Goal: Information Seeking & Learning: Learn about a topic

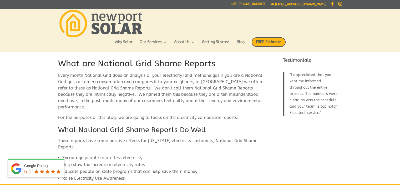
click at [97, 105] on p "Every month National Grid does an analysis of your electricity (and methane gas…" at bounding box center [162, 93] width 209 height 42
click at [111, 80] on span "Every month National Grid does an analysis of your electricity (and methane gas…" at bounding box center [160, 91] width 204 height 37
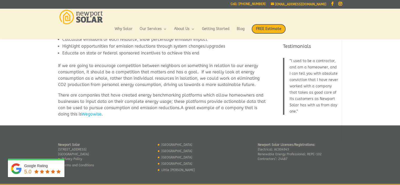
scroll to position [447, 0]
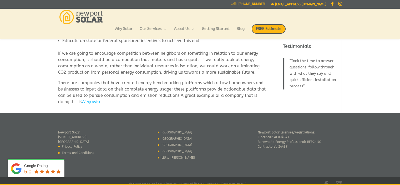
click at [88, 99] on link "Wegowise" at bounding box center [92, 101] width 20 height 5
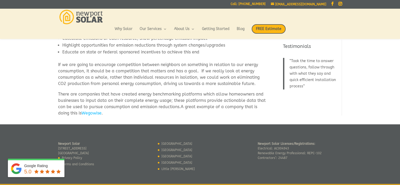
scroll to position [435, 0]
